Goal: Task Accomplishment & Management: Manage account settings

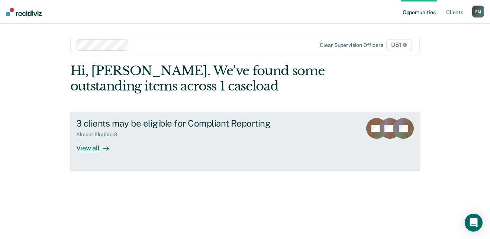
drag, startPoint x: 0, startPoint y: 0, endPoint x: 317, endPoint y: 149, distance: 350.2
click at [317, 149] on div "3 clients may be eligible for Compliant Reporting Almost Eligible : 3 View all" at bounding box center [215, 135] width 279 height 34
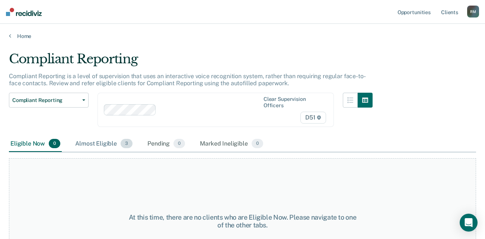
click at [99, 137] on div "Almost Eligible 3" at bounding box center [104, 144] width 60 height 16
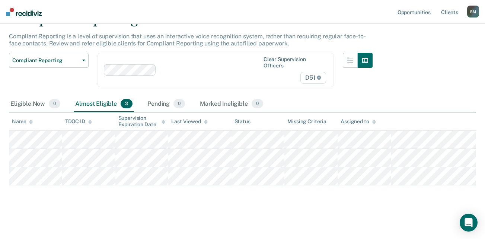
scroll to position [45, 0]
click at [448, 10] on link "Client s" at bounding box center [449, 12] width 20 height 24
